Goal: Task Accomplishment & Management: Use online tool/utility

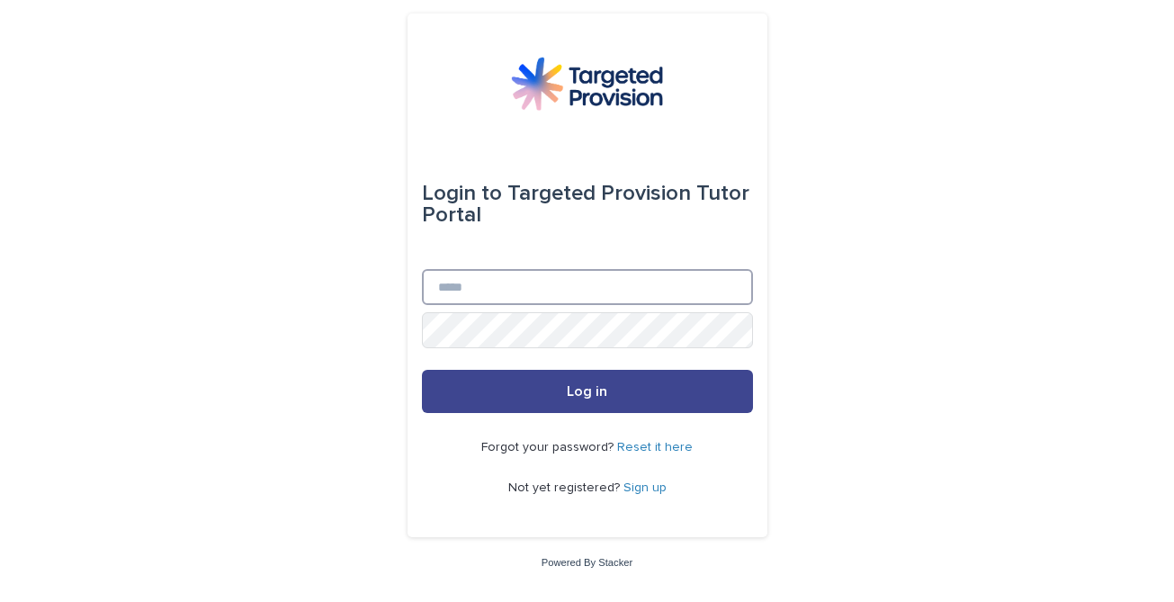
type input "**********"
click at [594, 399] on button "Log in" at bounding box center [587, 391] width 331 height 43
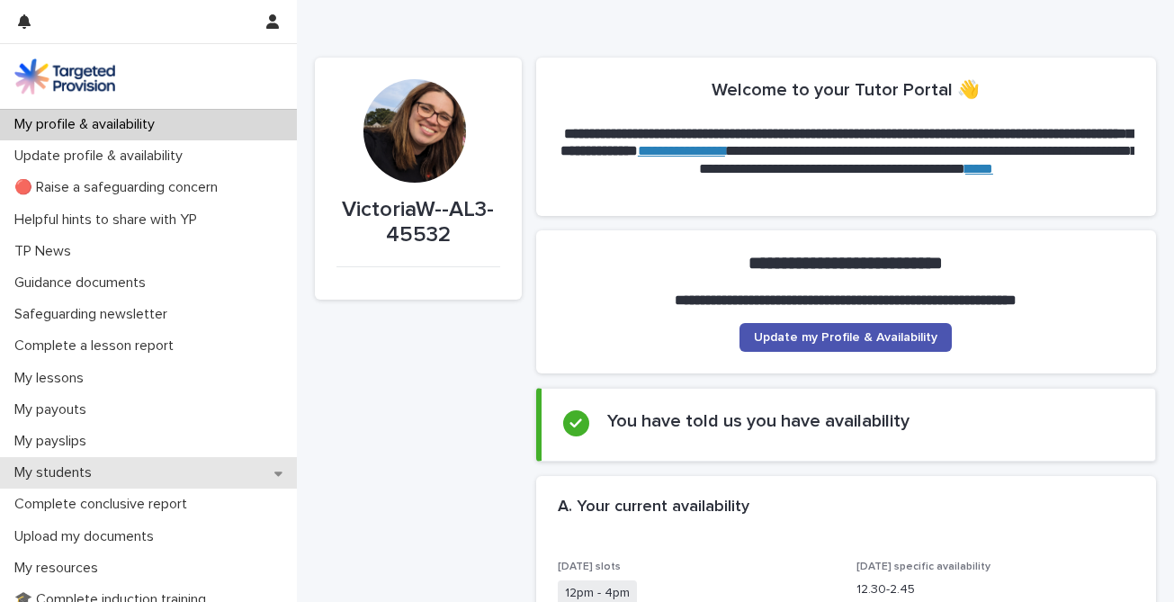
click at [269, 469] on div "My students" at bounding box center [148, 472] width 297 height 31
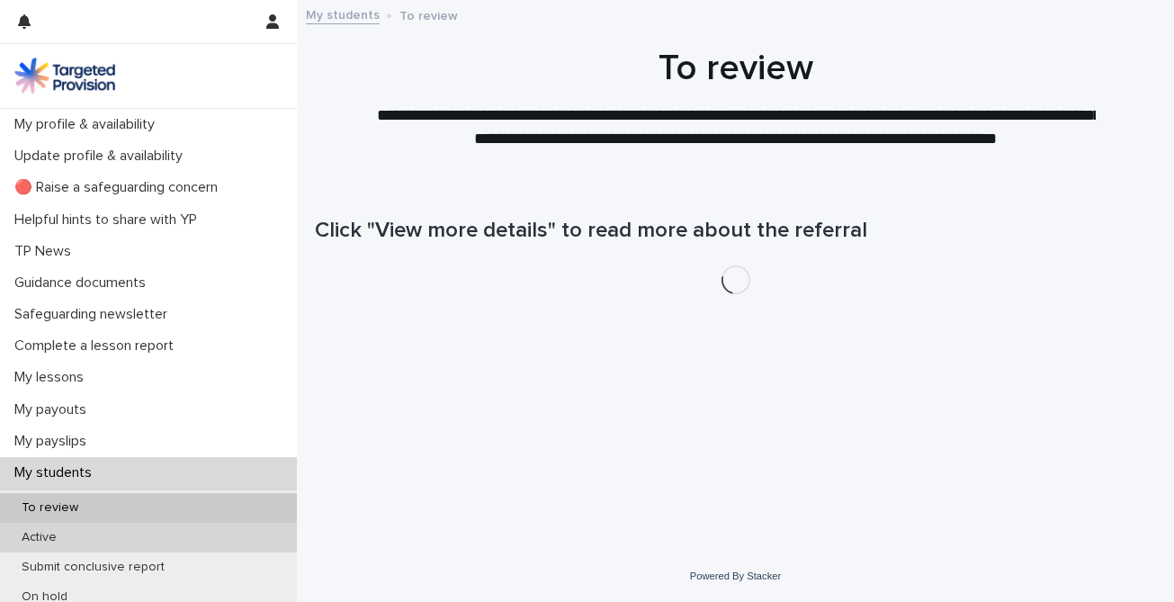
click at [61, 539] on p "Active" at bounding box center [39, 537] width 64 height 15
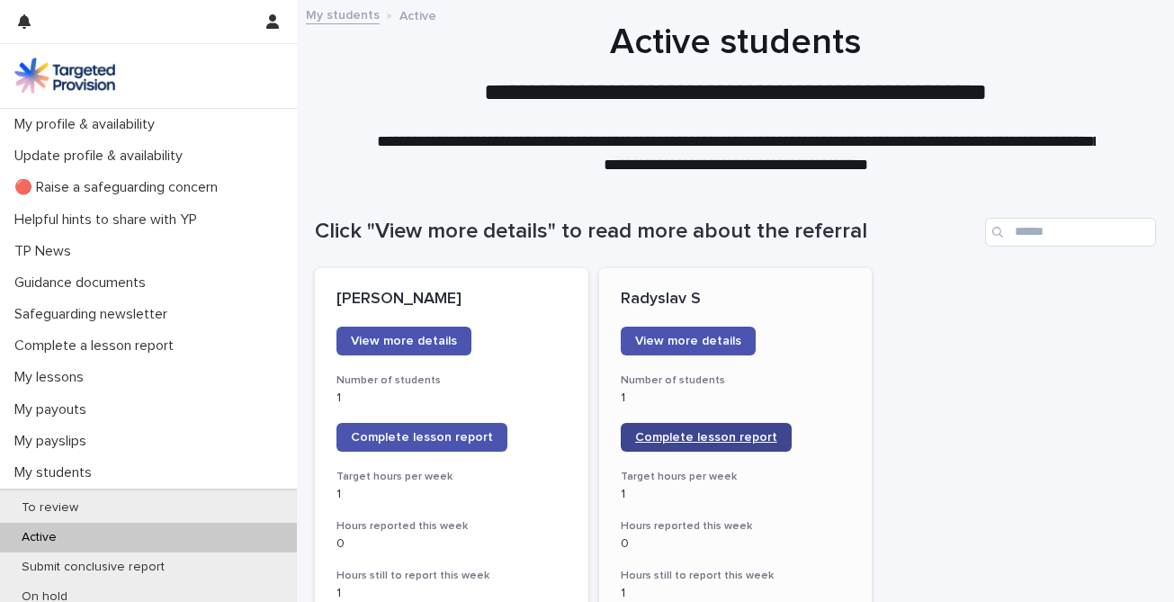
click at [704, 432] on span "Complete lesson report" at bounding box center [706, 437] width 142 height 13
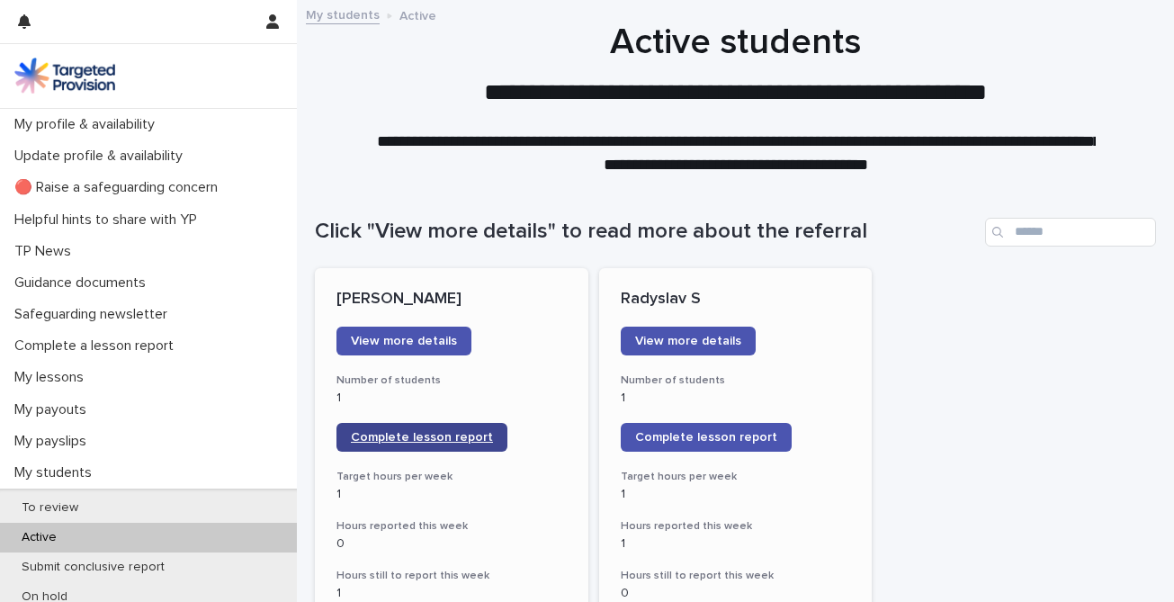
click at [416, 437] on span "Complete lesson report" at bounding box center [422, 437] width 142 height 13
